Goal: Task Accomplishment & Management: Manage account settings

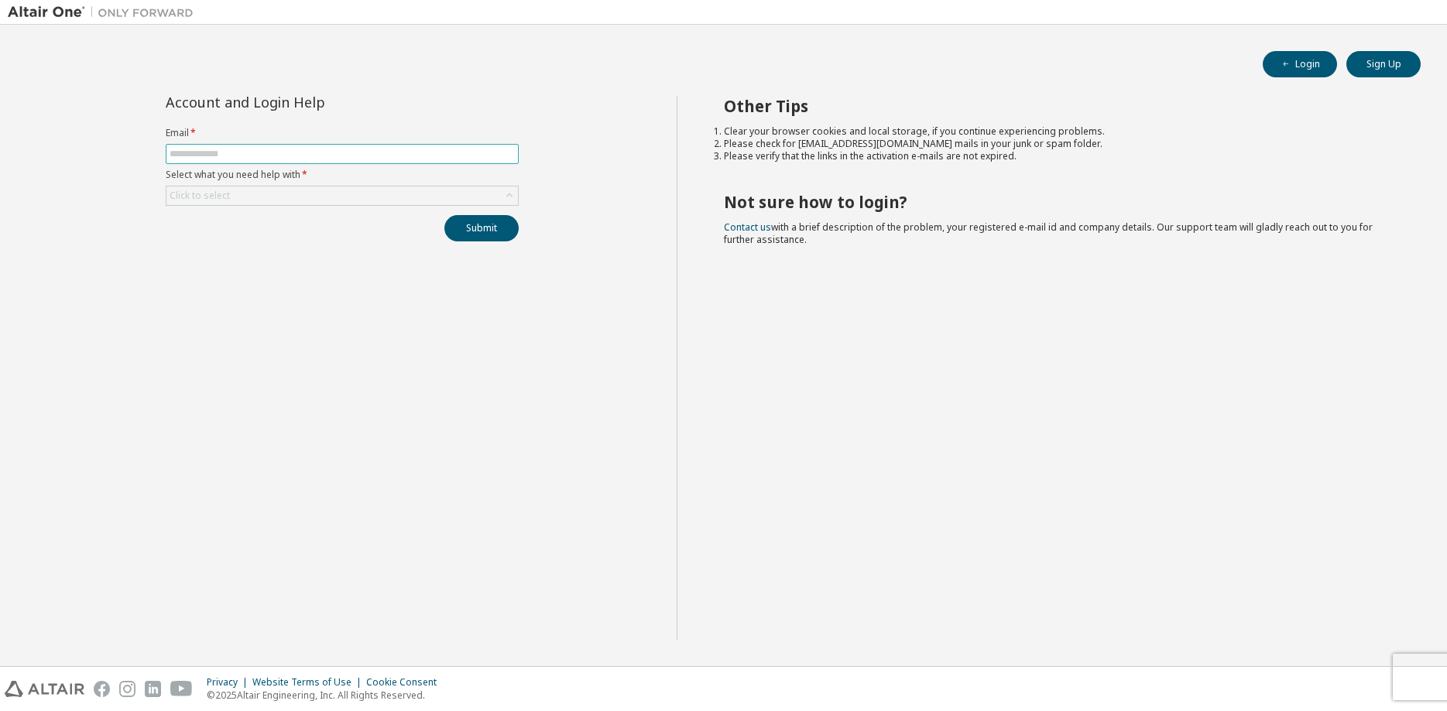
click at [401, 156] on input "text" at bounding box center [342, 154] width 345 height 12
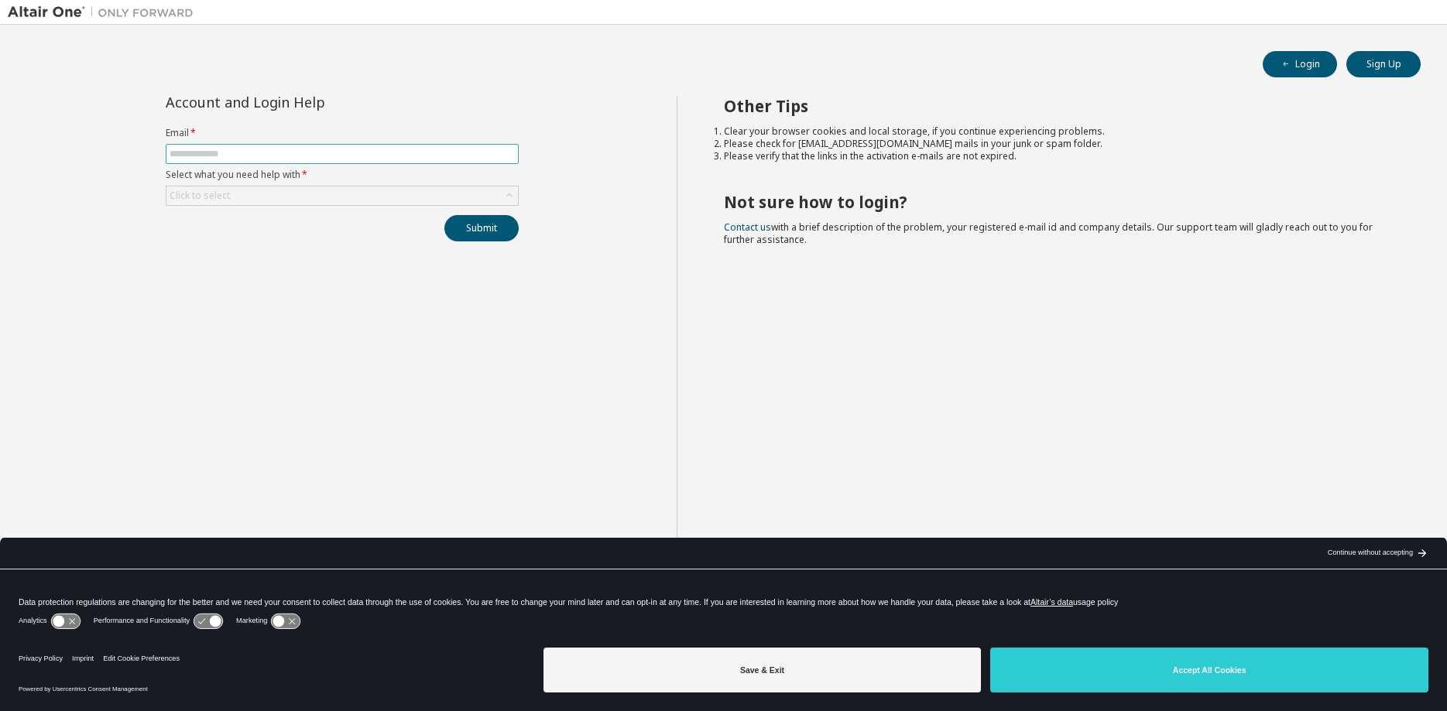
click at [401, 156] on input "text" at bounding box center [342, 154] width 345 height 12
type input "**********"
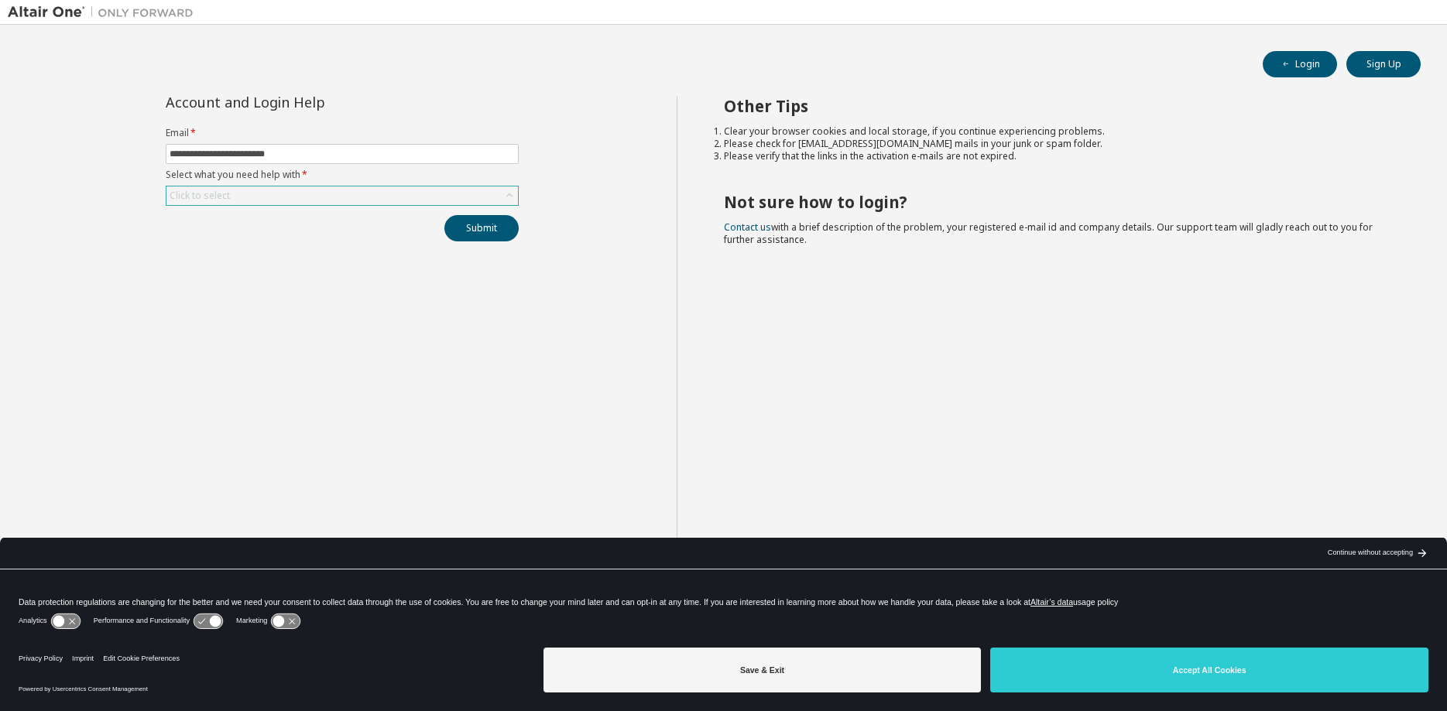
click at [389, 189] on div "Click to select" at bounding box center [341, 196] width 351 height 19
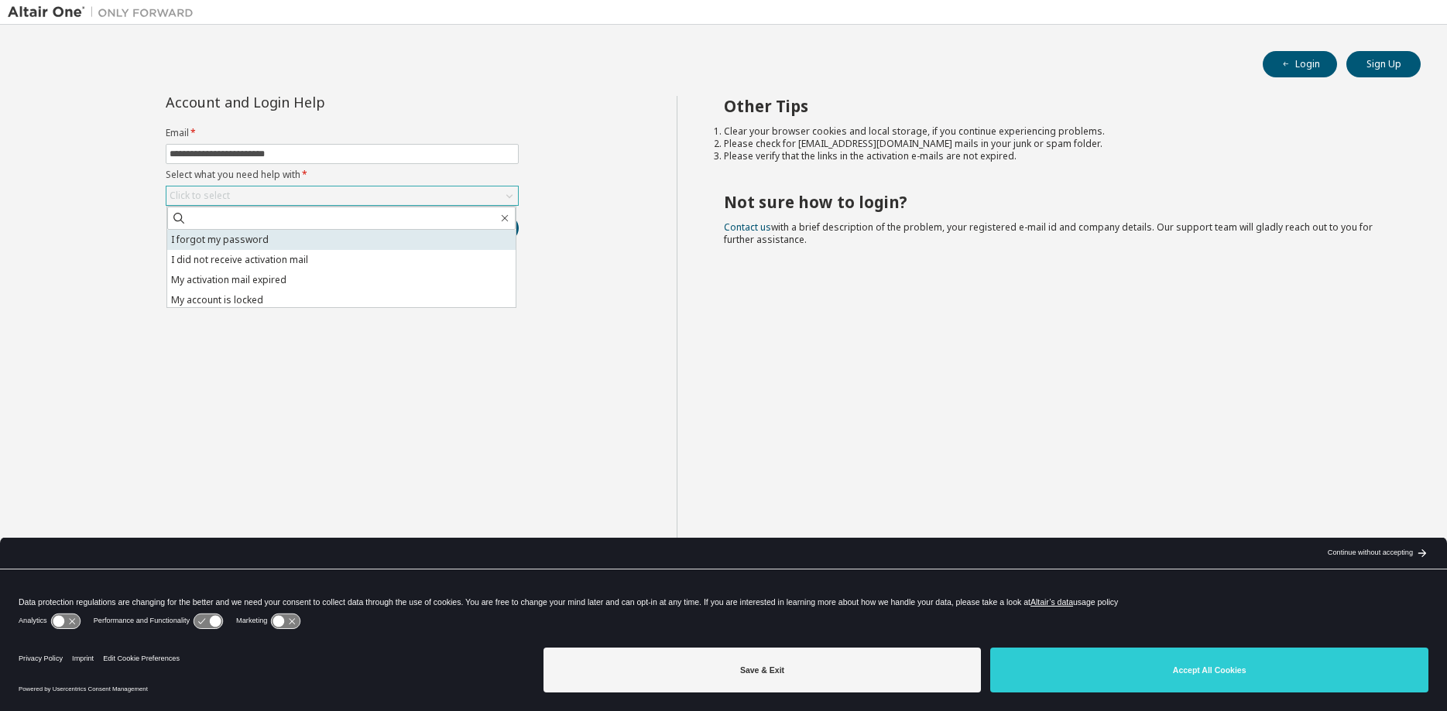
click at [355, 235] on li "I forgot my password" at bounding box center [341, 240] width 348 height 20
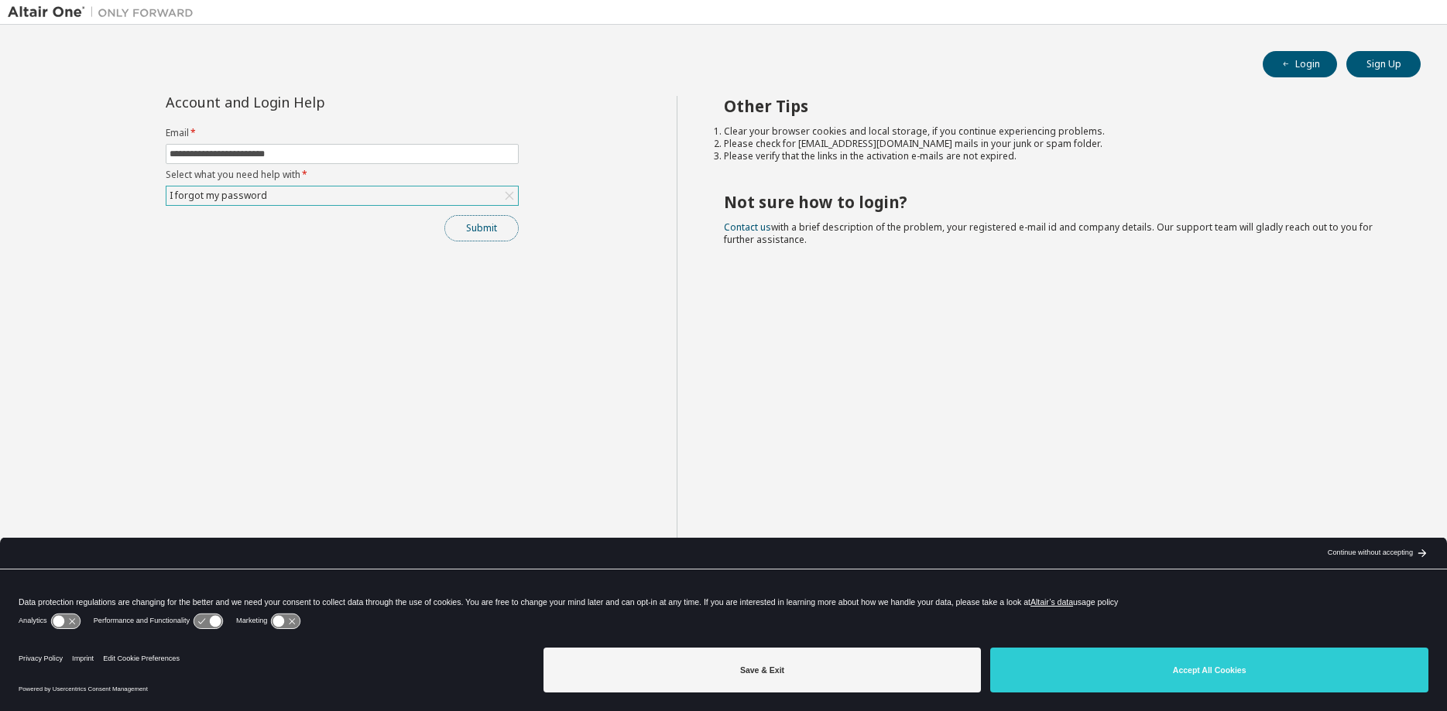
click at [490, 230] on button "Submit" at bounding box center [481, 228] width 74 height 26
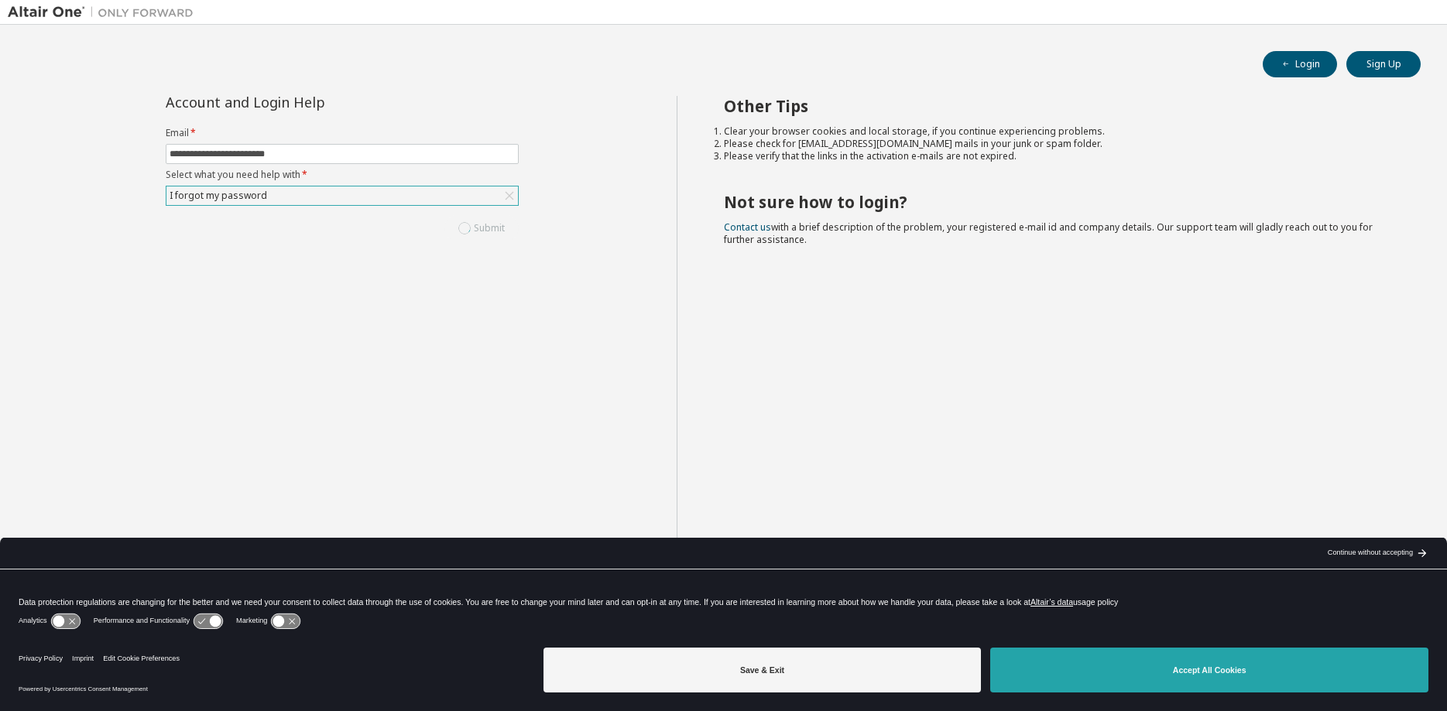
click at [1238, 674] on button "Accept All Cookies" at bounding box center [1209, 670] width 438 height 45
